Goal: Task Accomplishment & Management: Use online tool/utility

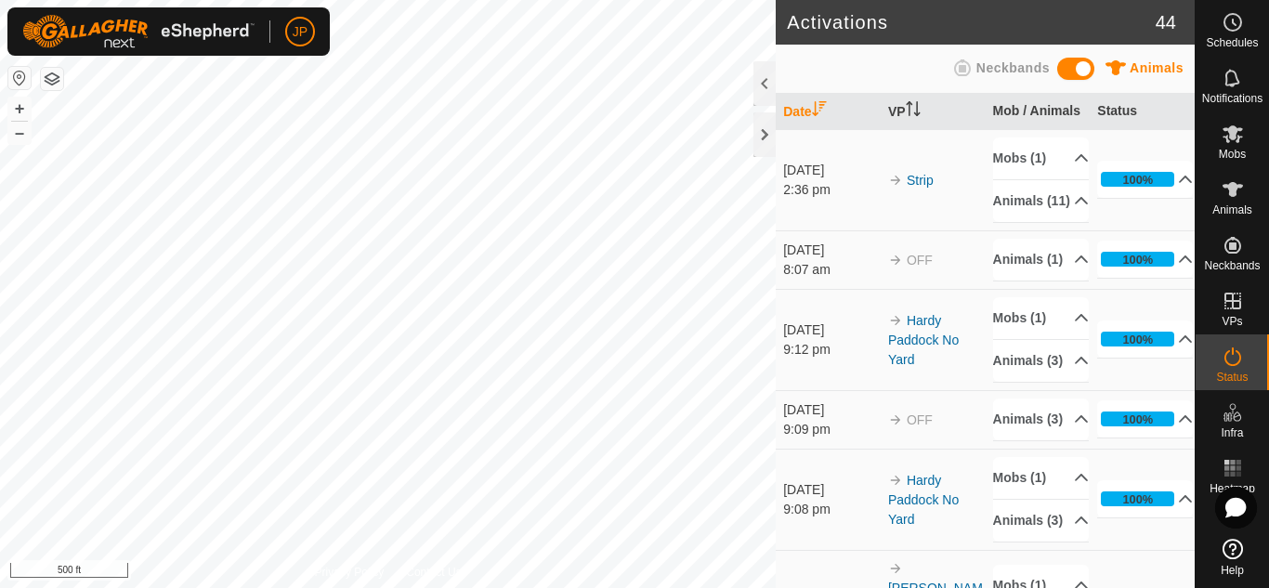
click at [1232, 548] on icon at bounding box center [1232, 549] width 20 height 20
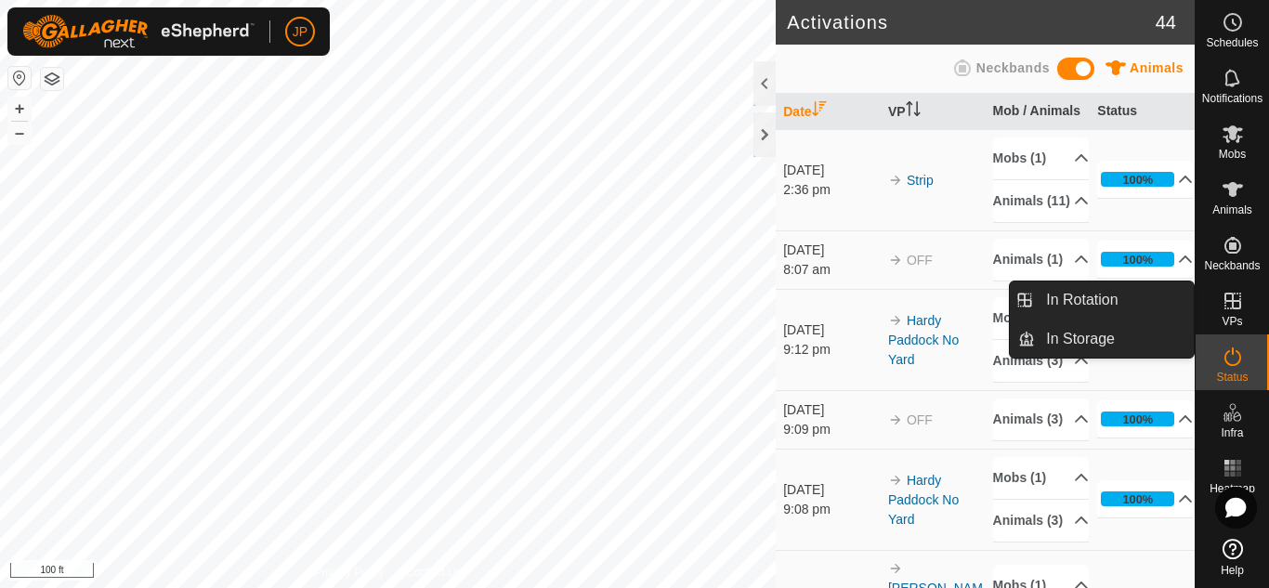
click at [1230, 302] on icon at bounding box center [1232, 301] width 17 height 17
click at [1109, 302] on link "In Rotation" at bounding box center [1114, 299] width 159 height 37
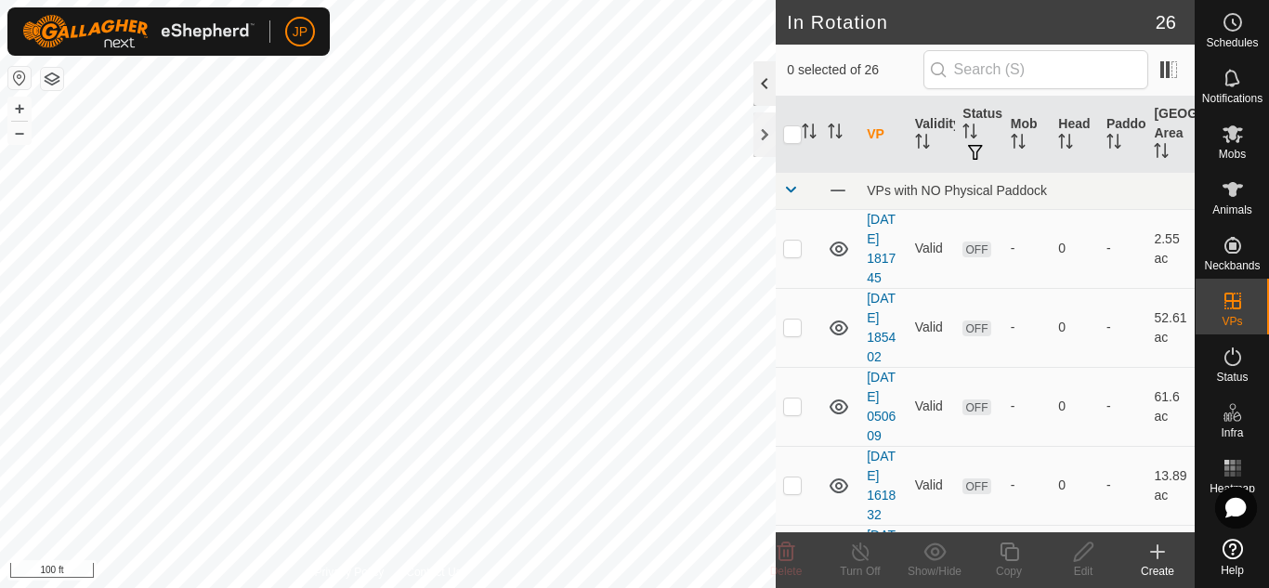
click at [762, 90] on div at bounding box center [764, 83] width 22 height 45
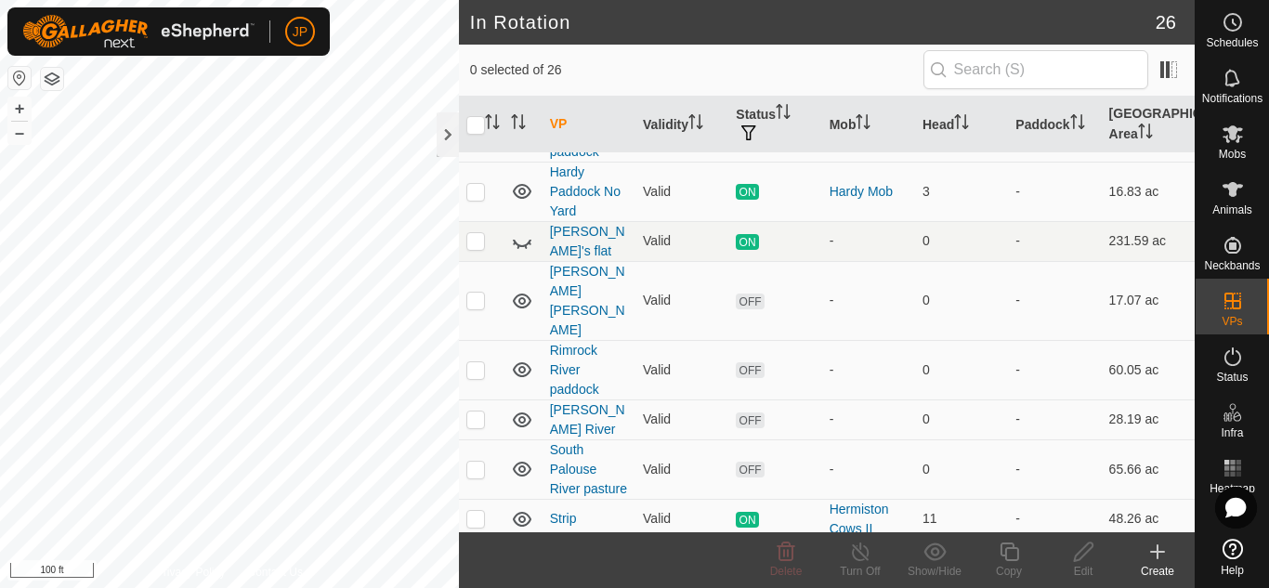
scroll to position [805, 0]
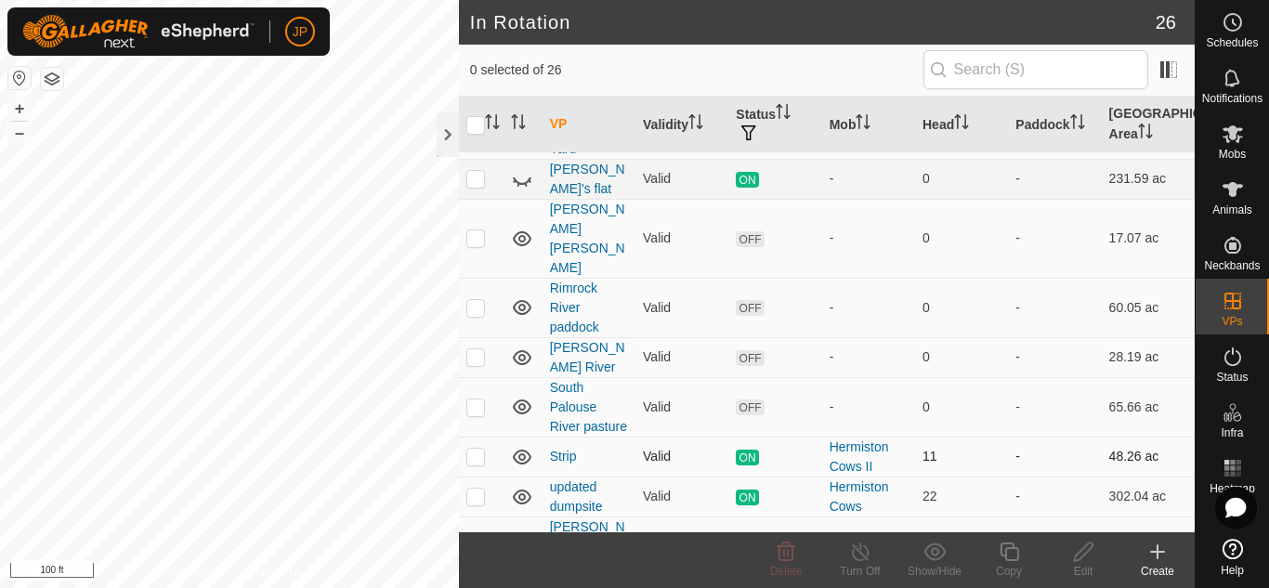
click at [474, 449] on p-checkbox at bounding box center [475, 456] width 19 height 15
checkbox input "true"
click at [1009, 554] on icon at bounding box center [1008, 551] width 23 height 22
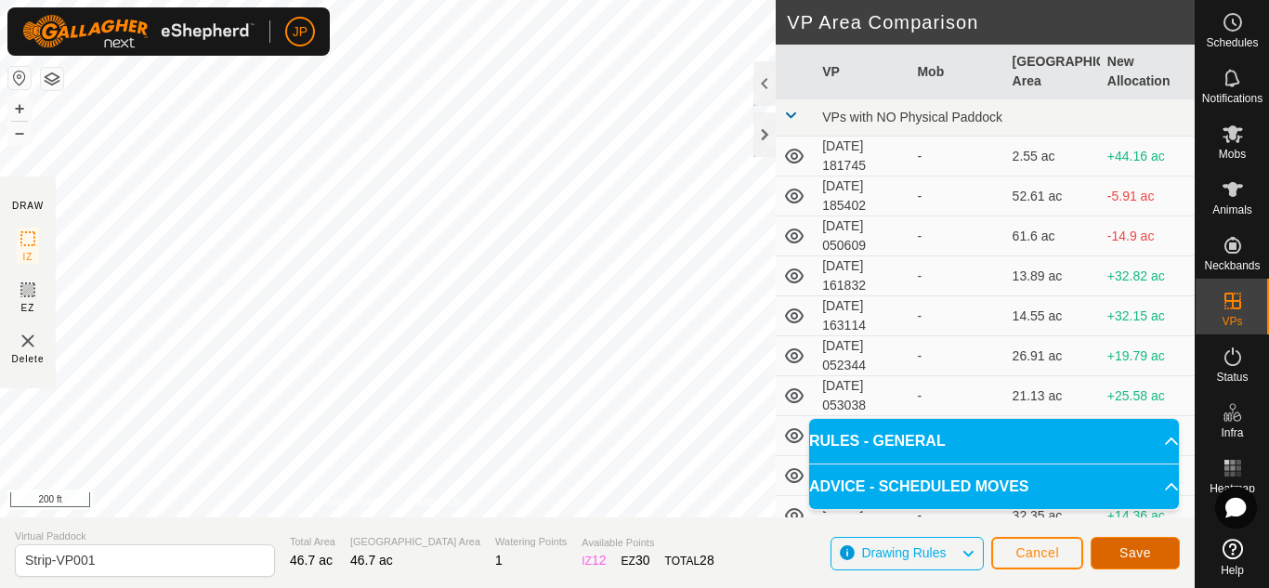
click at [1133, 549] on span "Save" at bounding box center [1135, 552] width 32 height 15
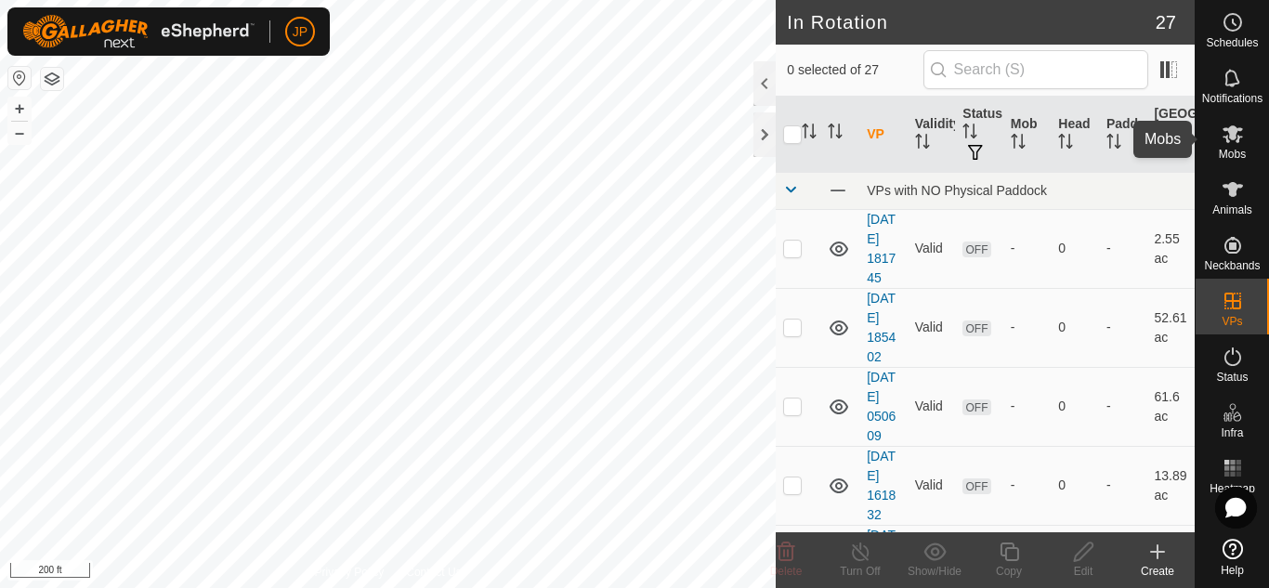
click at [1232, 131] on icon at bounding box center [1232, 134] width 20 height 18
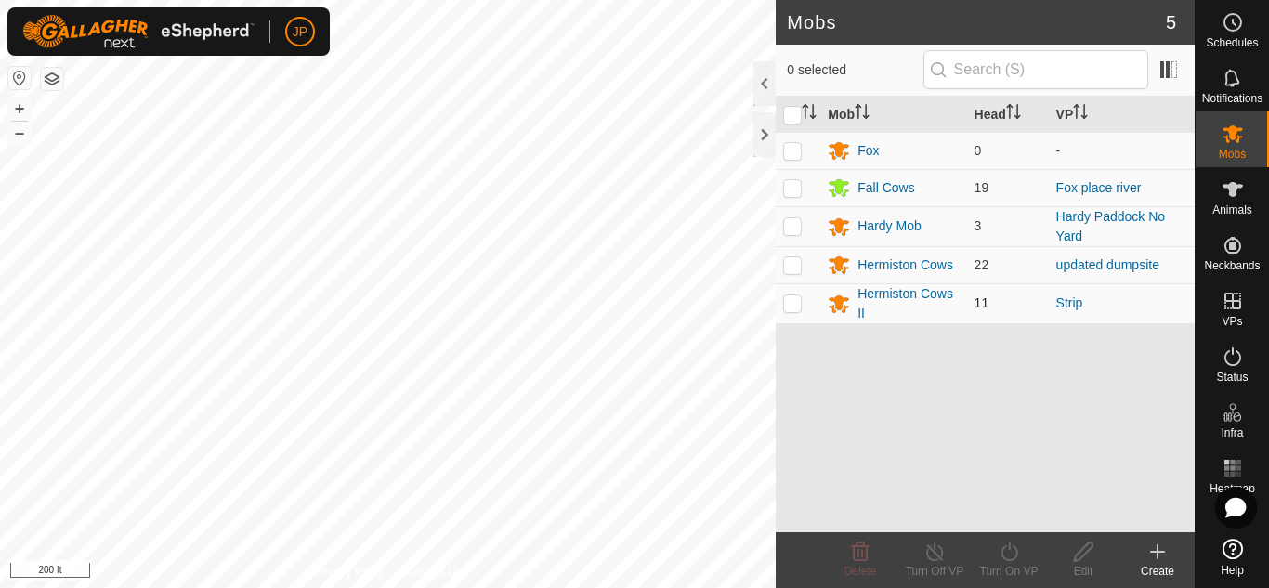
click at [795, 303] on p-checkbox at bounding box center [792, 302] width 19 height 15
checkbox input "true"
click at [1008, 549] on icon at bounding box center [1008, 551] width 23 height 22
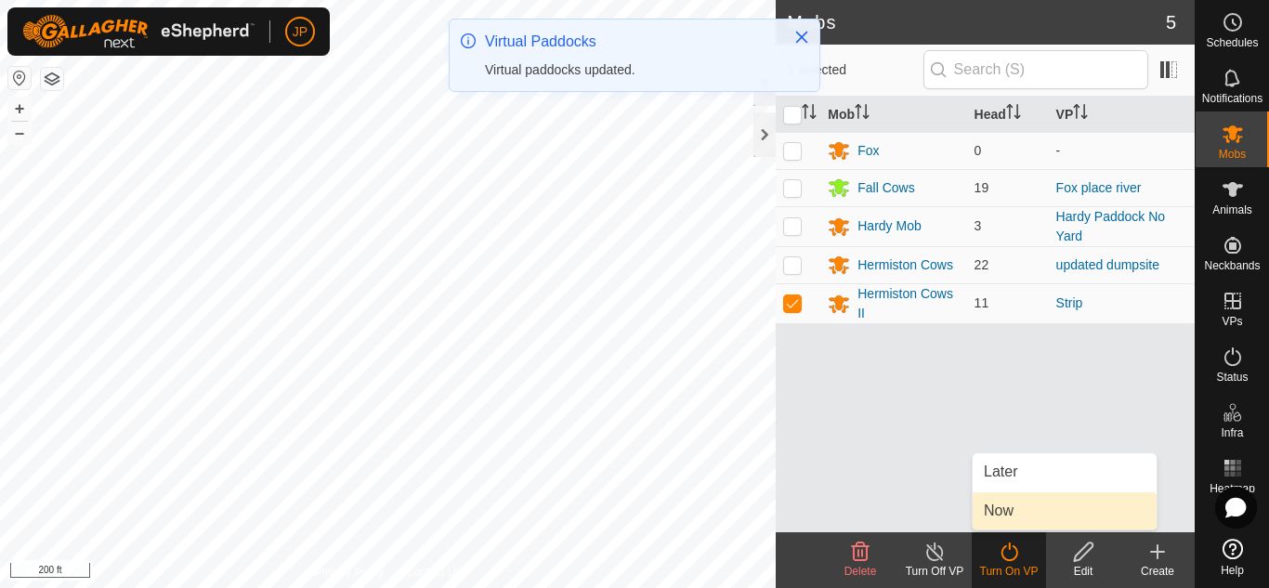
click at [1006, 507] on link "Now" at bounding box center [1064, 510] width 184 height 37
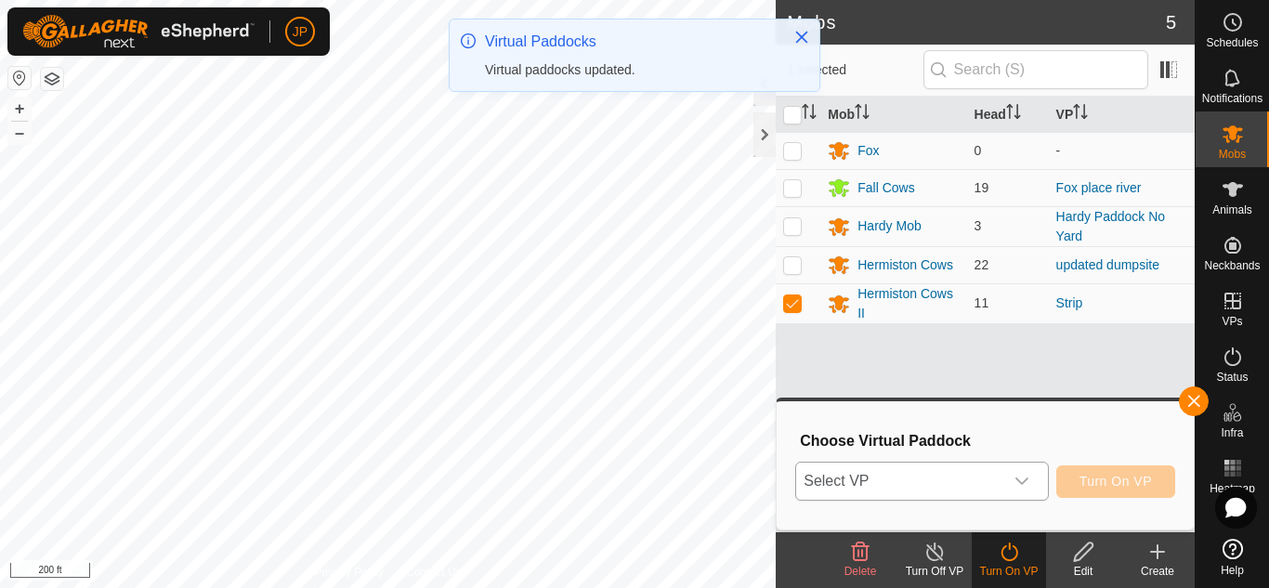
click at [1018, 476] on icon "dropdown trigger" at bounding box center [1021, 481] width 15 height 15
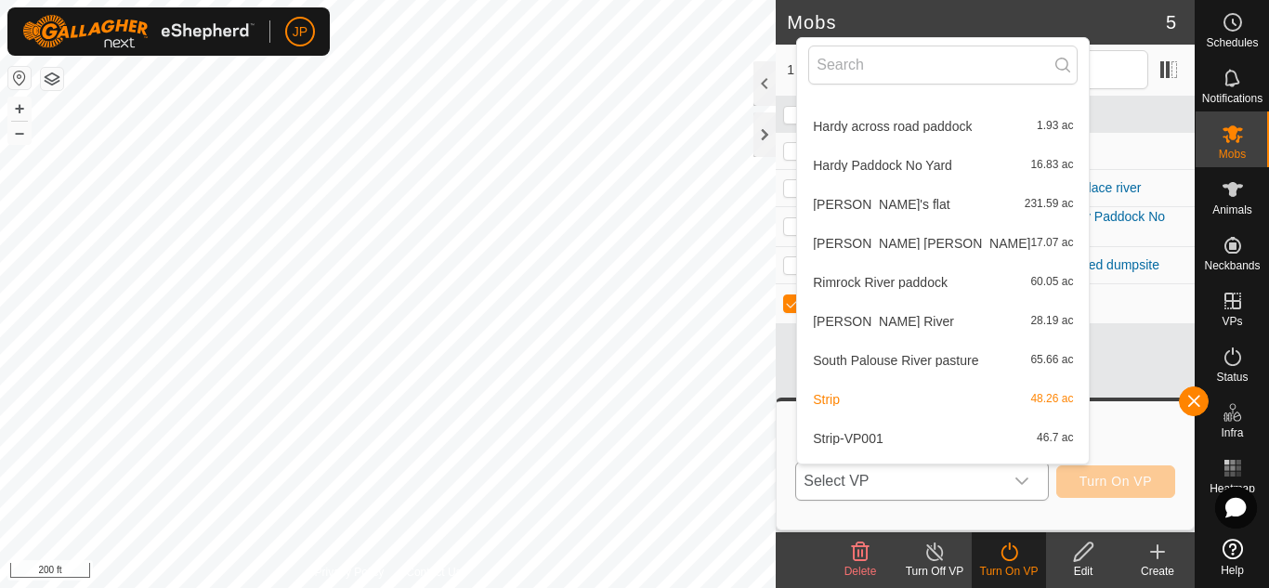
scroll to position [723, 0]
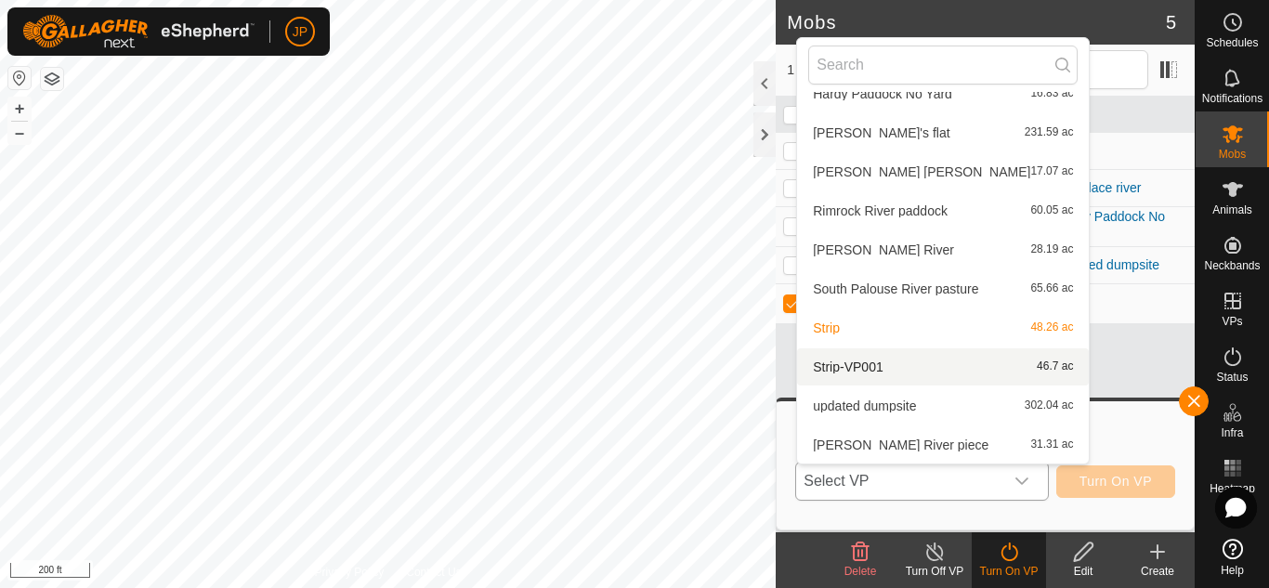
click at [808, 364] on li "Strip-VP001 46.7 ac" at bounding box center [943, 366] width 292 height 37
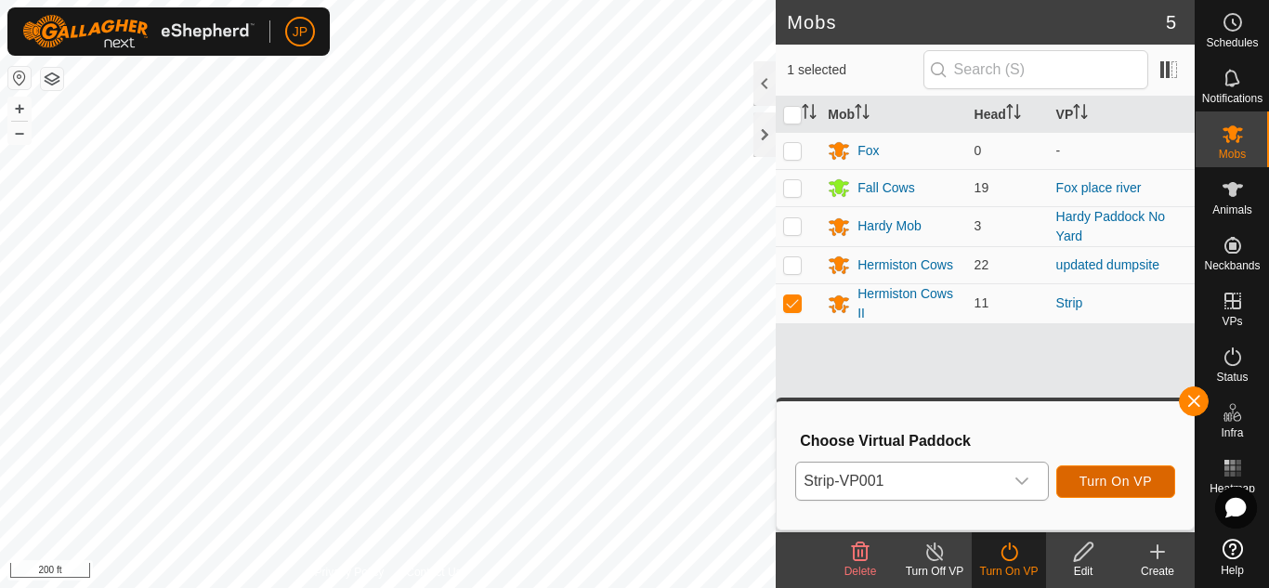
click at [1110, 478] on span "Turn On VP" at bounding box center [1115, 481] width 72 height 15
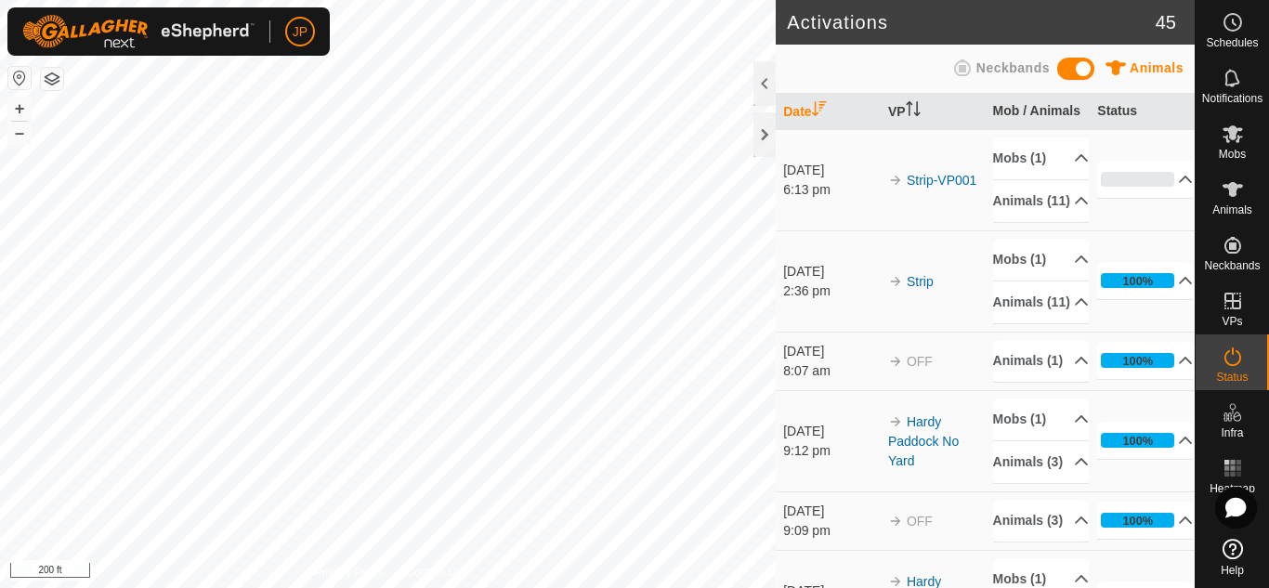
click at [1231, 552] on icon at bounding box center [1232, 549] width 20 height 20
